Goal: Task Accomplishment & Management: Complete application form

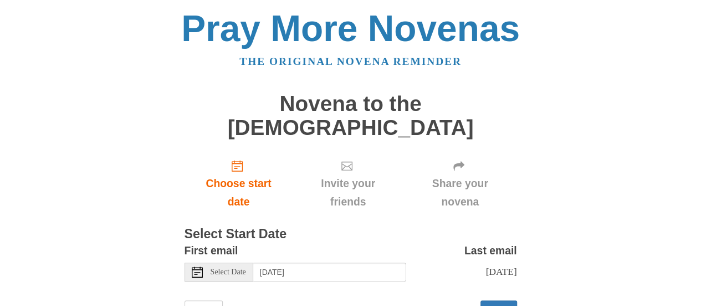
click at [194, 266] on icon at bounding box center [197, 271] width 11 height 11
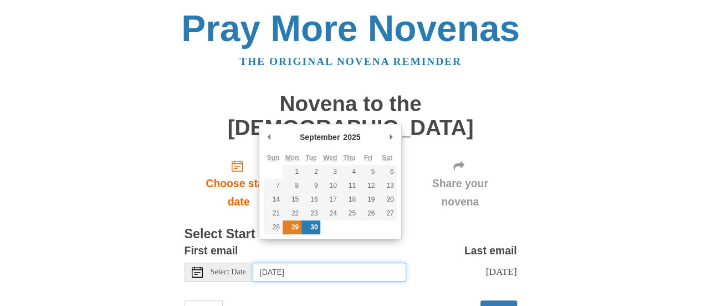
type input "[DATE]"
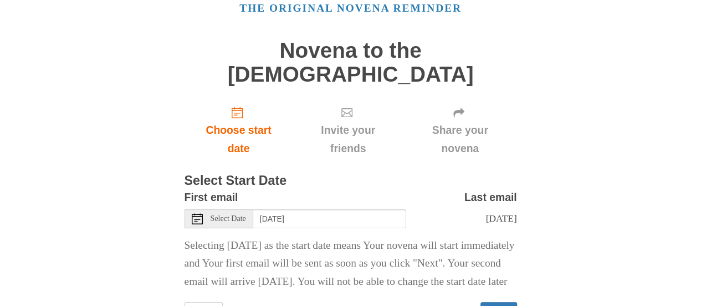
scroll to position [109, 0]
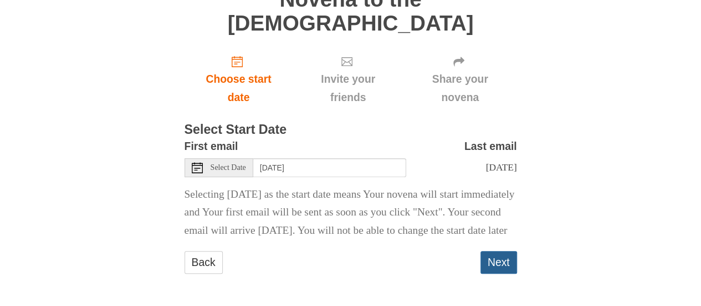
click at [507, 266] on button "Next" at bounding box center [499, 262] width 37 height 23
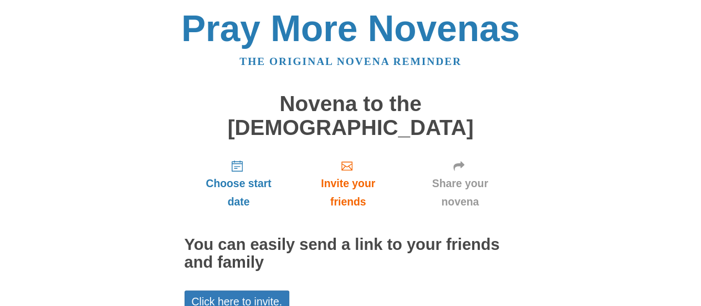
scroll to position [49, 0]
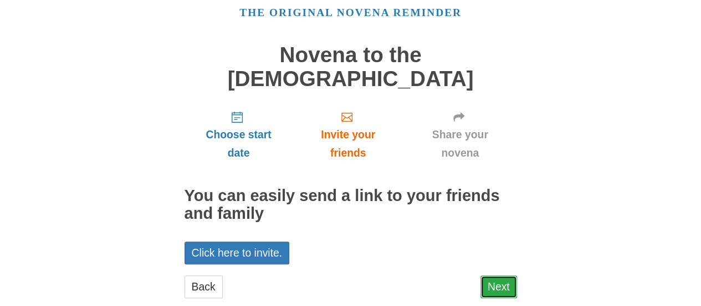
click at [504, 275] on link "Next" at bounding box center [499, 286] width 37 height 23
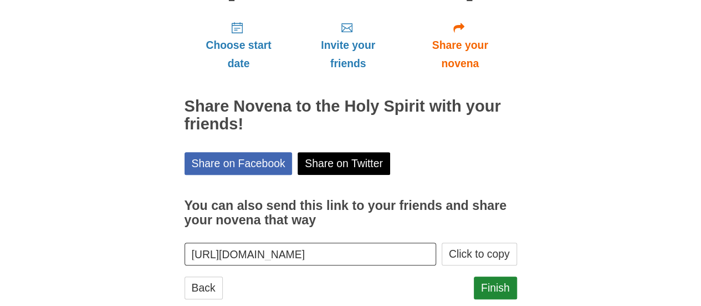
scroll to position [139, 0]
